Goal: Navigation & Orientation: Find specific page/section

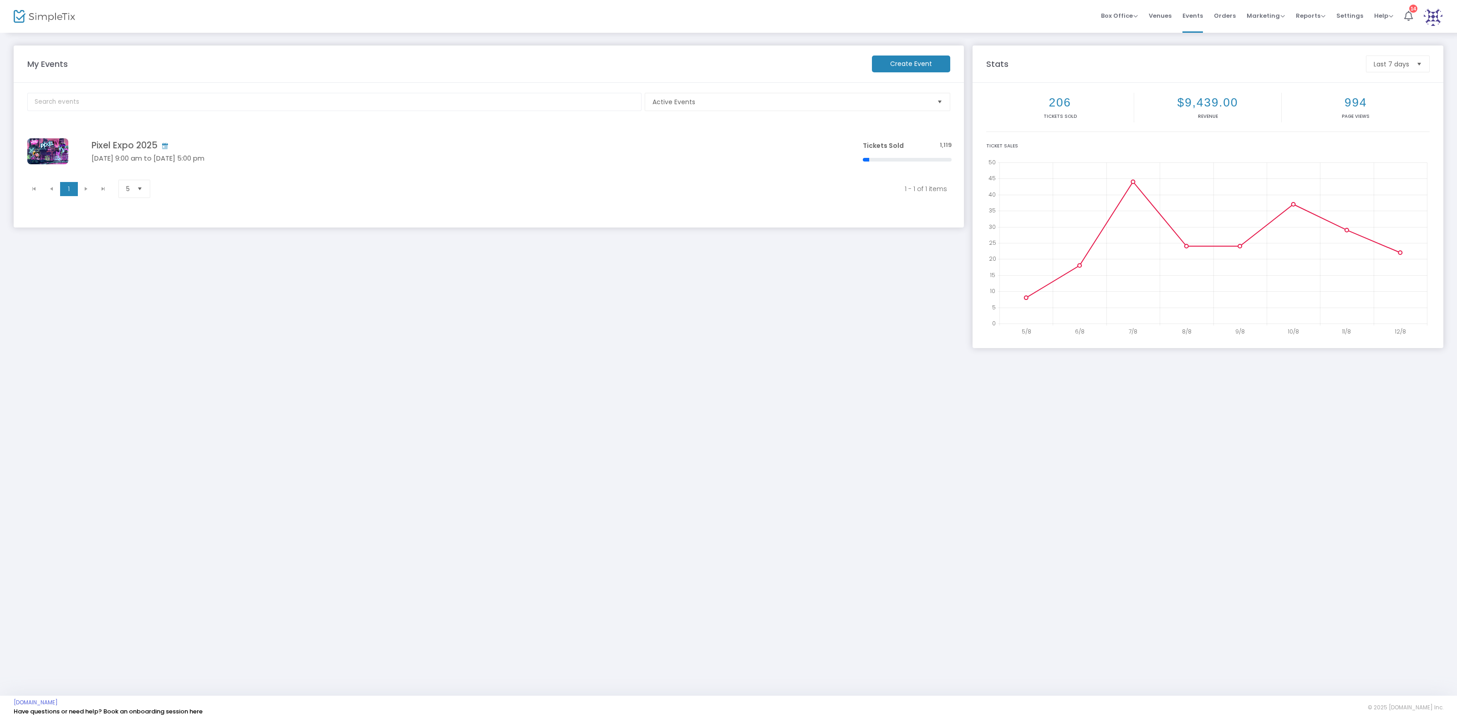
click at [594, 509] on div "My Events Create Event Active Events Event Category Type No section found Pixel…" at bounding box center [728, 364] width 1457 height 664
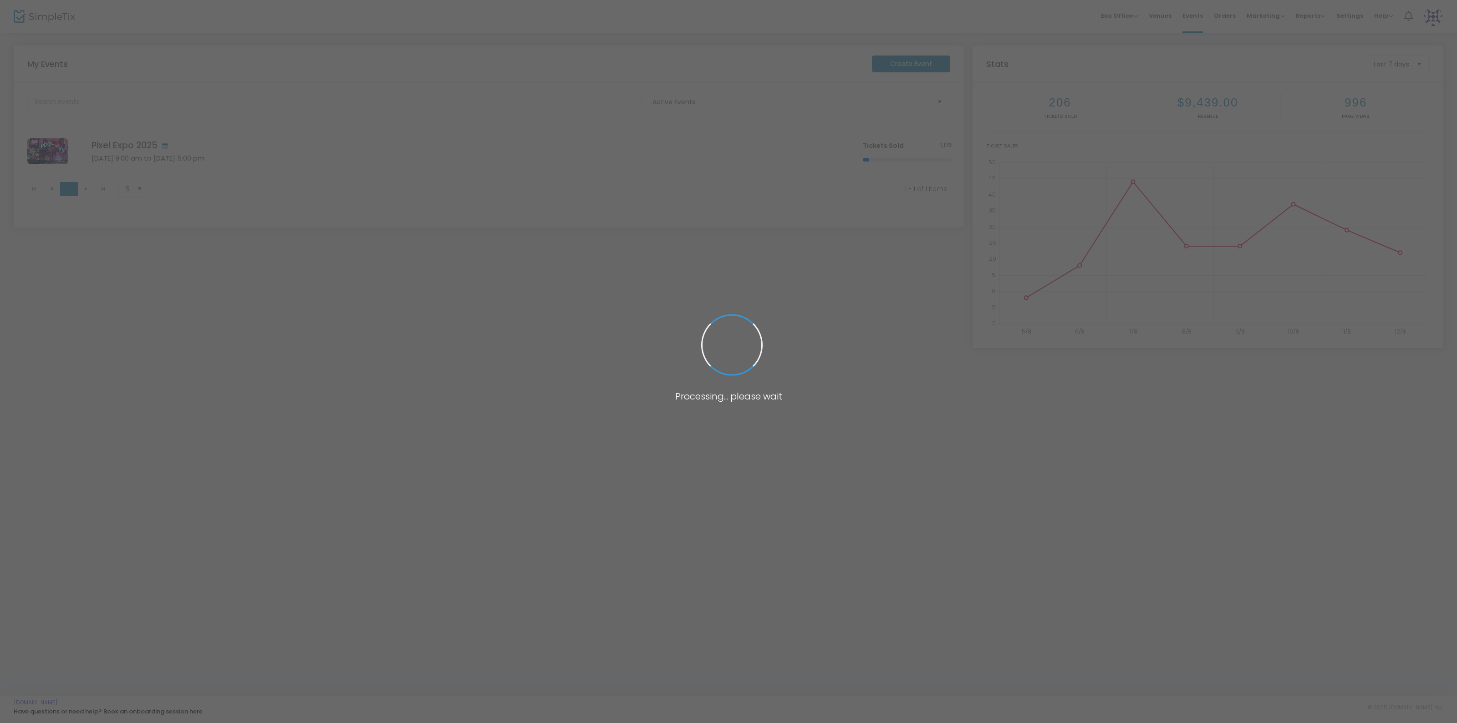
click at [635, 377] on body "Processing... please wait Box Office Sell Tickets Bookings Sell Season Pass Ven…" at bounding box center [728, 361] width 1457 height 723
